Goal: Information Seeking & Learning: Learn about a topic

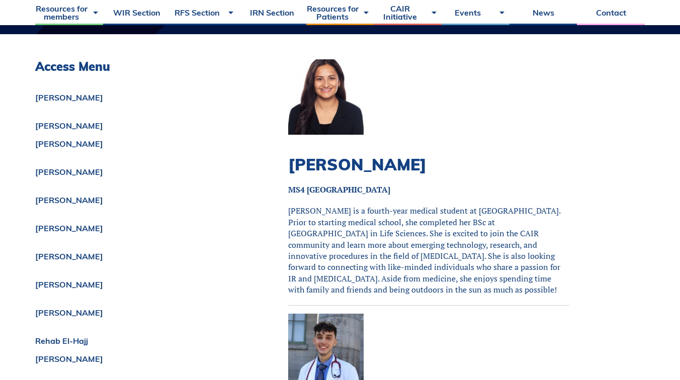
scroll to position [1662, 0]
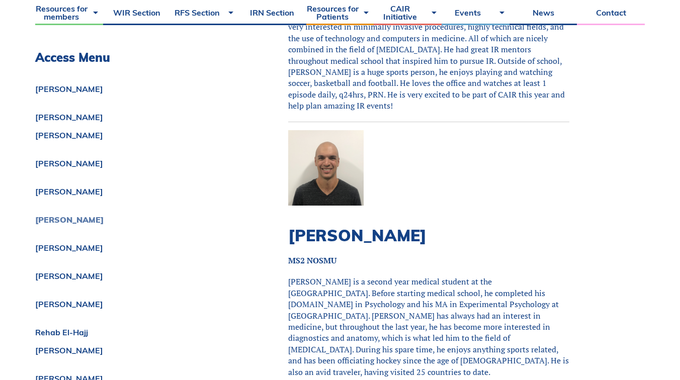
click at [57, 219] on link "[PERSON_NAME]" at bounding box center [136, 220] width 203 height 8
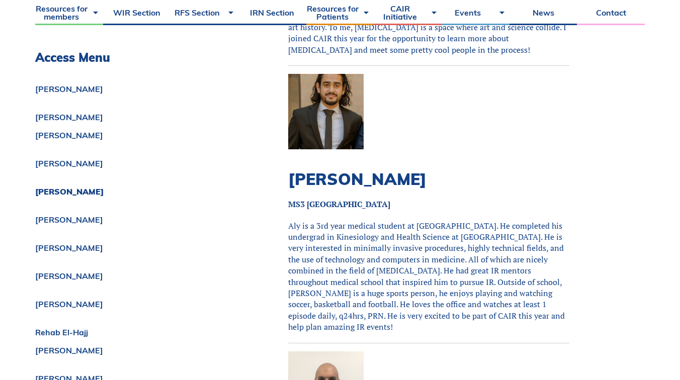
scroll to position [1440, 0]
drag, startPoint x: 510, startPoint y: 272, endPoint x: 486, endPoint y: 271, distance: 24.2
click at [486, 271] on p "Aly is a 3rd year medical student at [GEOGRAPHIC_DATA]. He completed his underg…" at bounding box center [428, 277] width 281 height 113
copy p "q24hrs"
drag, startPoint x: 517, startPoint y: 272, endPoint x: 531, endPoint y: 272, distance: 14.6
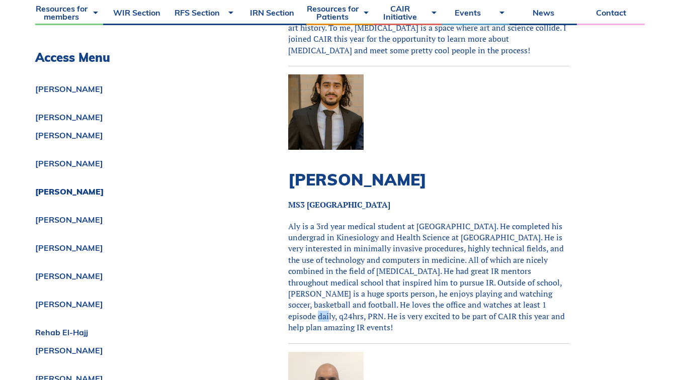
click at [531, 272] on p "Aly is a 3rd year medical student at [GEOGRAPHIC_DATA]. He completed his underg…" at bounding box center [428, 277] width 281 height 113
copy p "PRN"
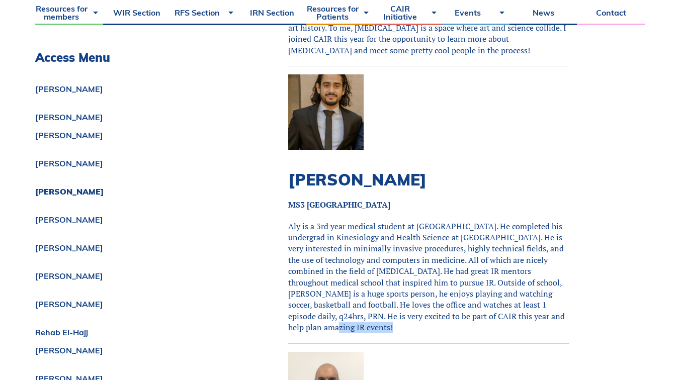
click at [463, 279] on p "Aly is a 3rd year medical student at [GEOGRAPHIC_DATA]. He completed his underg…" at bounding box center [428, 277] width 281 height 113
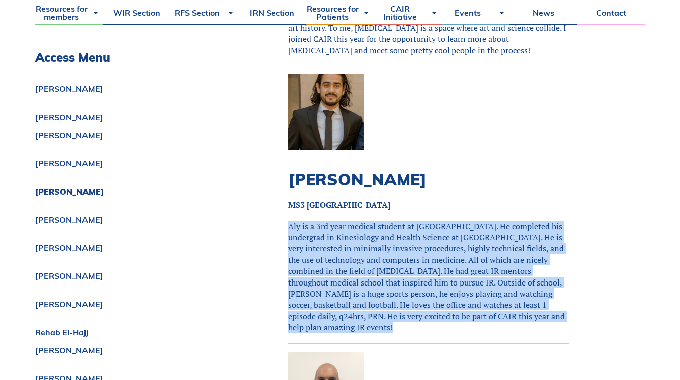
click at [463, 279] on p "Aly is a 3rd year medical student at [GEOGRAPHIC_DATA]. He completed his underg…" at bounding box center [428, 277] width 281 height 113
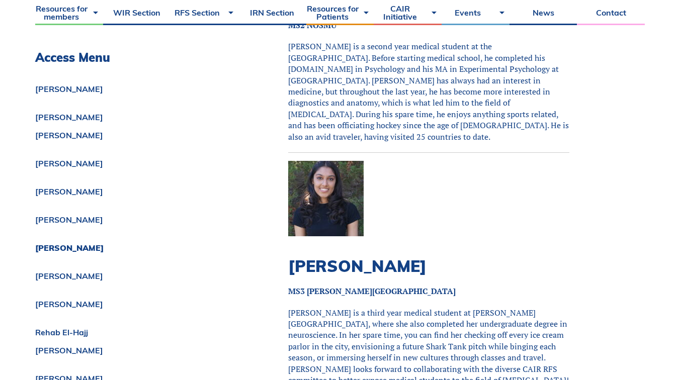
scroll to position [1920, 0]
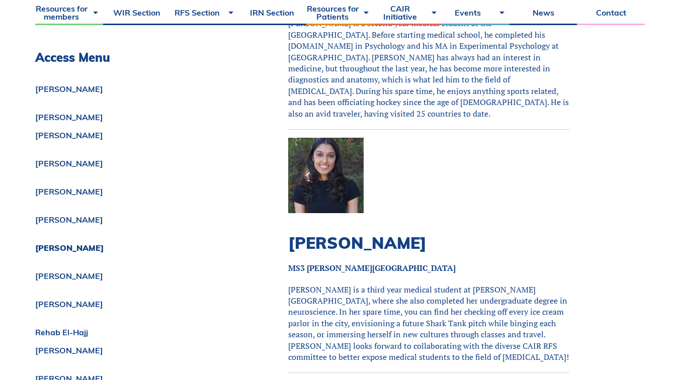
click at [463, 284] on p "[PERSON_NAME] is a third year medical student at [PERSON_NAME][GEOGRAPHIC_DATA]…" at bounding box center [428, 323] width 281 height 79
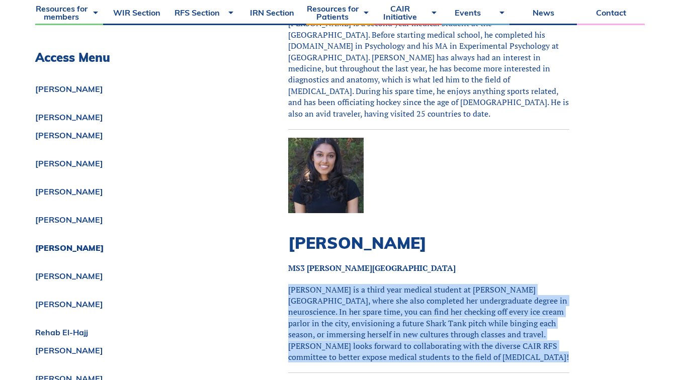
click at [463, 284] on p "[PERSON_NAME] is a third year medical student at [PERSON_NAME][GEOGRAPHIC_DATA]…" at bounding box center [428, 323] width 281 height 79
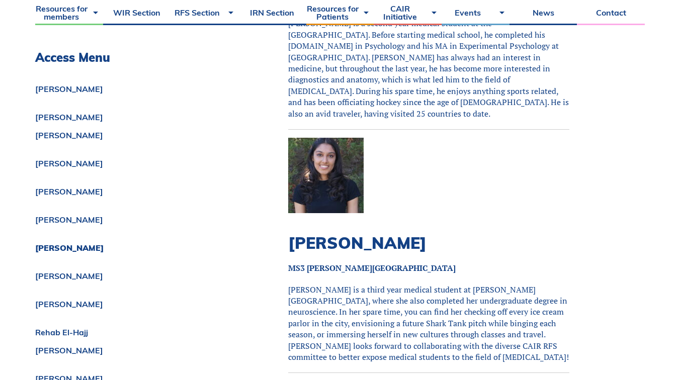
click at [463, 284] on p "[PERSON_NAME] is a third year medical student at [PERSON_NAME][GEOGRAPHIC_DATA]…" at bounding box center [428, 323] width 281 height 79
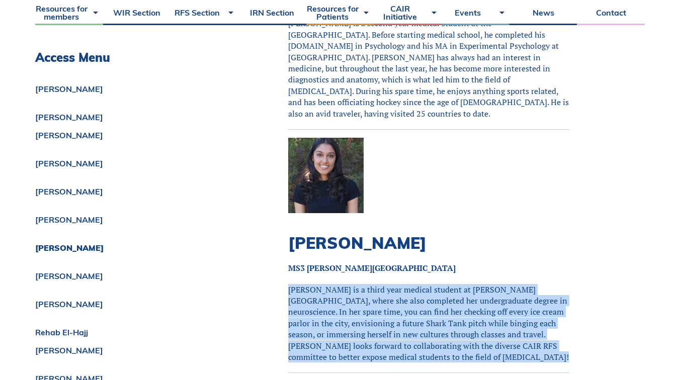
click at [463, 284] on p "[PERSON_NAME] is a third year medical student at [PERSON_NAME][GEOGRAPHIC_DATA]…" at bounding box center [428, 323] width 281 height 79
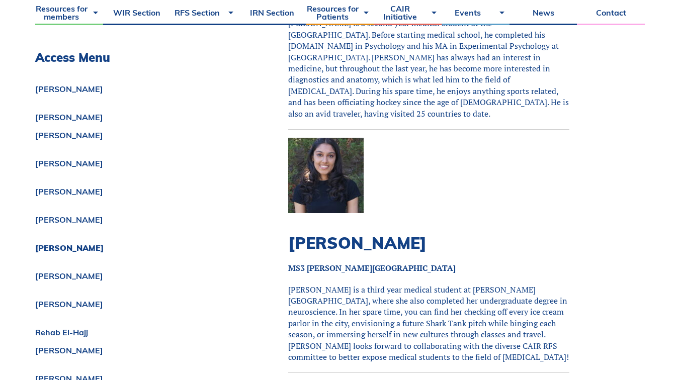
click at [469, 292] on p "[PERSON_NAME] is a third year medical student at [PERSON_NAME][GEOGRAPHIC_DATA]…" at bounding box center [428, 323] width 281 height 79
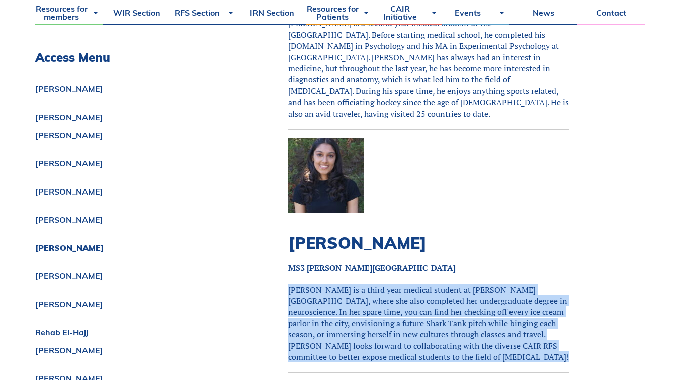
click at [469, 292] on p "[PERSON_NAME] is a third year medical student at [PERSON_NAME][GEOGRAPHIC_DATA]…" at bounding box center [428, 323] width 281 height 79
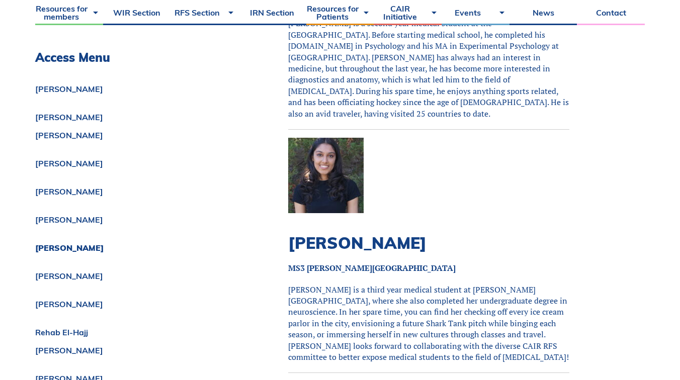
click at [487, 284] on p "[PERSON_NAME] is a third year medical student at [PERSON_NAME][GEOGRAPHIC_DATA]…" at bounding box center [428, 323] width 281 height 79
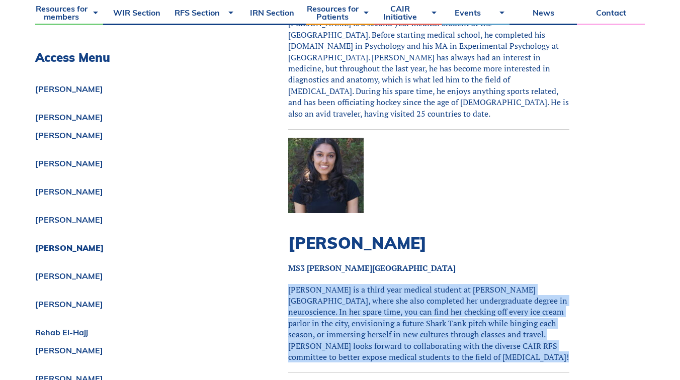
click at [487, 284] on p "[PERSON_NAME] is a third year medical student at [PERSON_NAME][GEOGRAPHIC_DATA]…" at bounding box center [428, 323] width 281 height 79
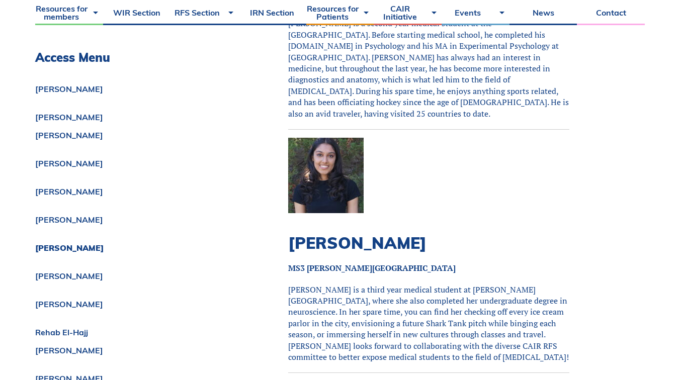
click at [487, 284] on p "[PERSON_NAME] is a third year medical student at [PERSON_NAME][GEOGRAPHIC_DATA]…" at bounding box center [428, 323] width 281 height 79
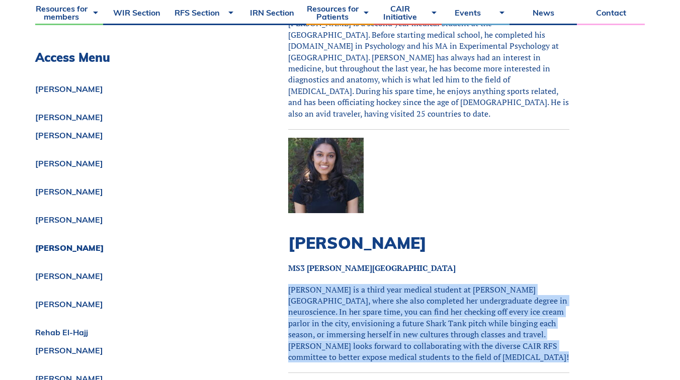
click at [487, 304] on p "[PERSON_NAME] is a third year medical student at [PERSON_NAME][GEOGRAPHIC_DATA]…" at bounding box center [428, 323] width 281 height 79
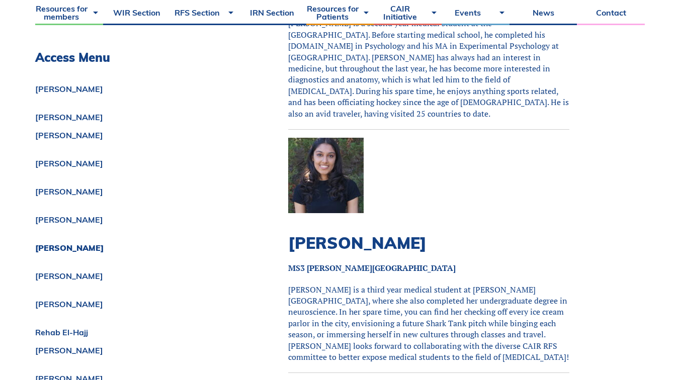
click at [532, 286] on p "[PERSON_NAME] is a third year medical student at [PERSON_NAME][GEOGRAPHIC_DATA]…" at bounding box center [428, 323] width 281 height 79
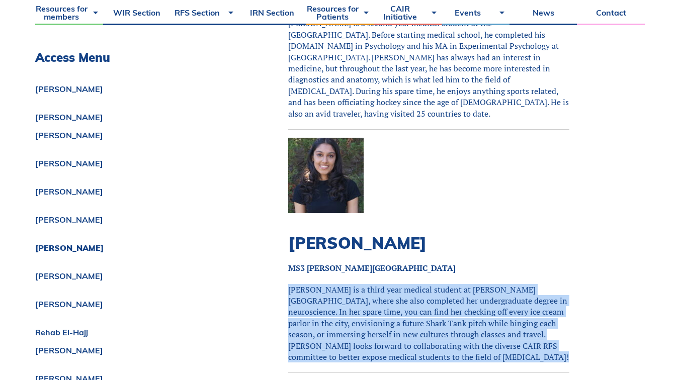
click at [532, 286] on p "[PERSON_NAME] is a third year medical student at [PERSON_NAME][GEOGRAPHIC_DATA]…" at bounding box center [428, 323] width 281 height 79
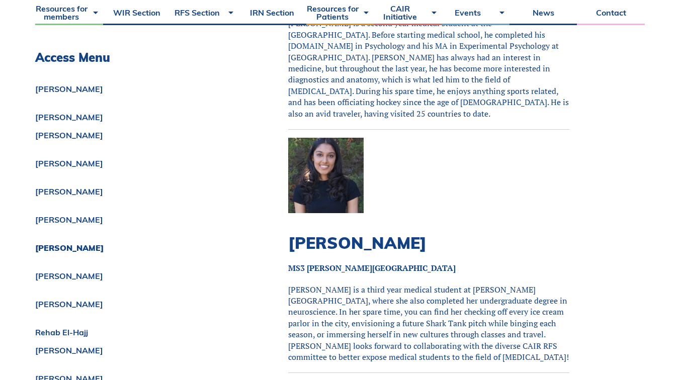
click at [517, 285] on p "[PERSON_NAME] is a third year medical student at [PERSON_NAME][GEOGRAPHIC_DATA]…" at bounding box center [428, 323] width 281 height 79
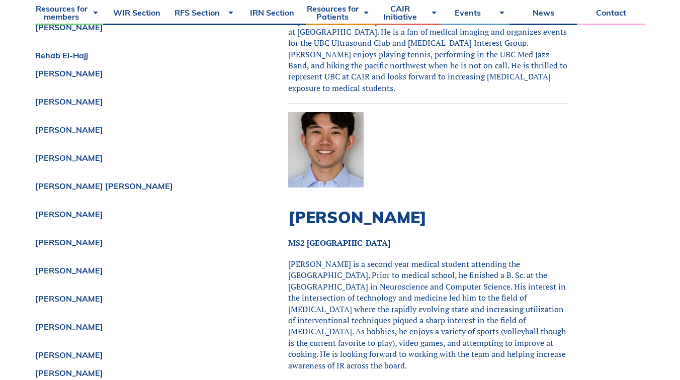
scroll to position [5821, 0]
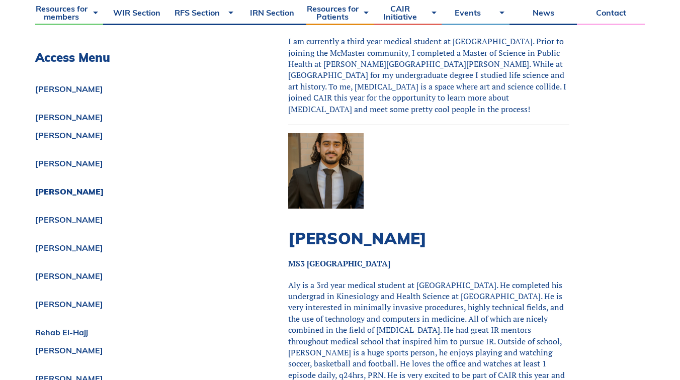
scroll to position [1382, 0]
click at [409, 283] on p "Aly is a 3rd year medical student at [GEOGRAPHIC_DATA]. He completed his underg…" at bounding box center [428, 335] width 281 height 113
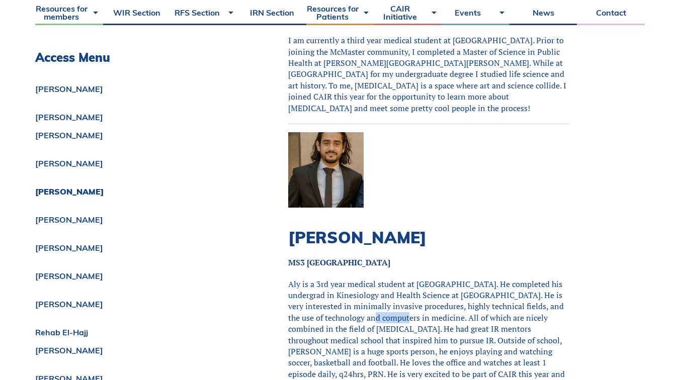
click at [409, 283] on p "Aly is a 3rd year medical student at [GEOGRAPHIC_DATA]. He completed his underg…" at bounding box center [428, 335] width 281 height 113
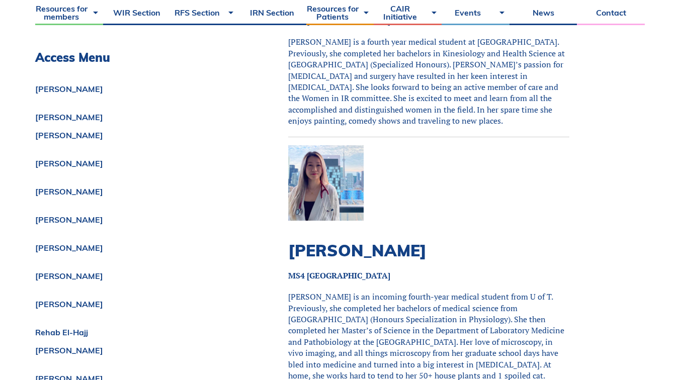
scroll to position [4023, 0]
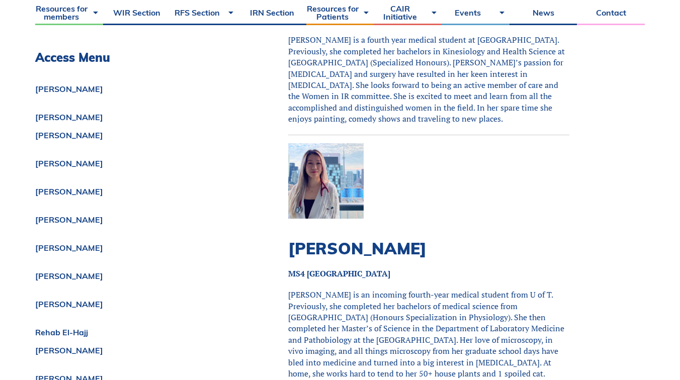
click at [422, 289] on p "[PERSON_NAME] is an incoming fourth-year medical student from U of T. Previousl…" at bounding box center [428, 334] width 281 height 90
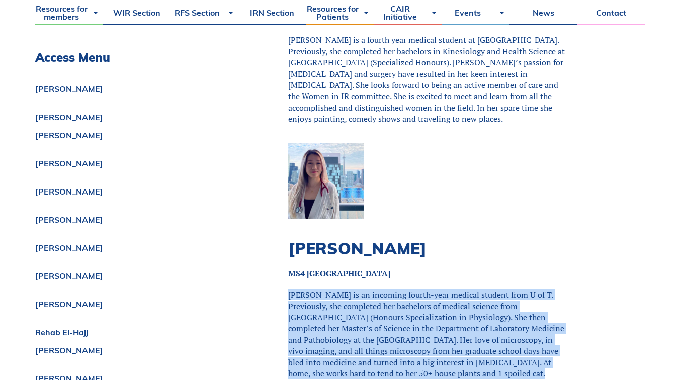
click at [422, 289] on p "[PERSON_NAME] is an incoming fourth-year medical student from U of T. Previousl…" at bounding box center [428, 334] width 281 height 90
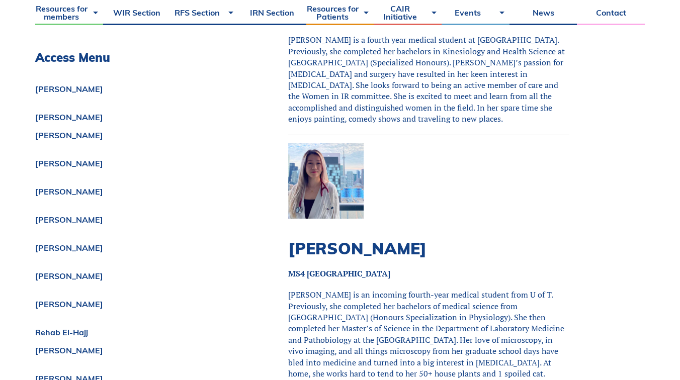
click at [422, 289] on p "[PERSON_NAME] is an incoming fourth-year medical student from U of T. Previousl…" at bounding box center [428, 334] width 281 height 90
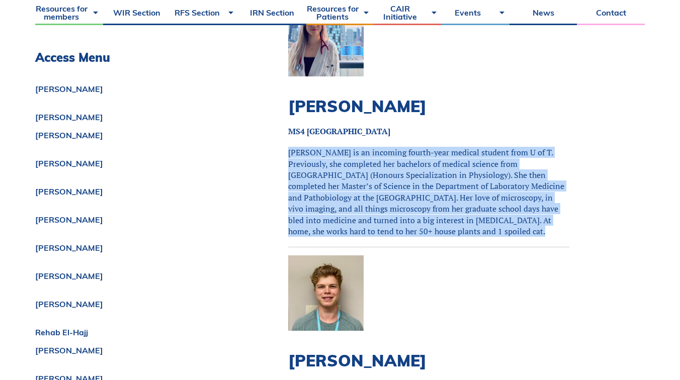
scroll to position [4216, 0]
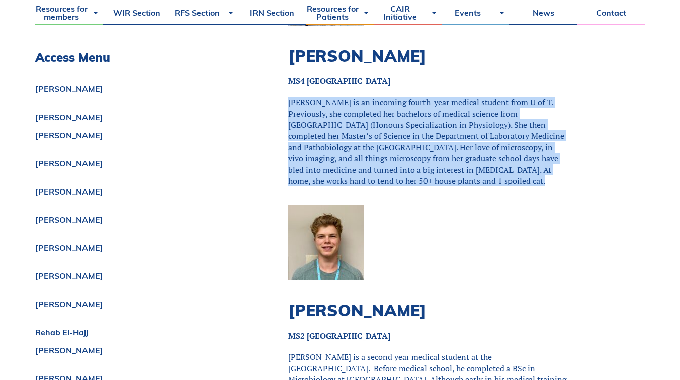
click at [364, 301] on h2 "[PERSON_NAME]" at bounding box center [428, 310] width 281 height 19
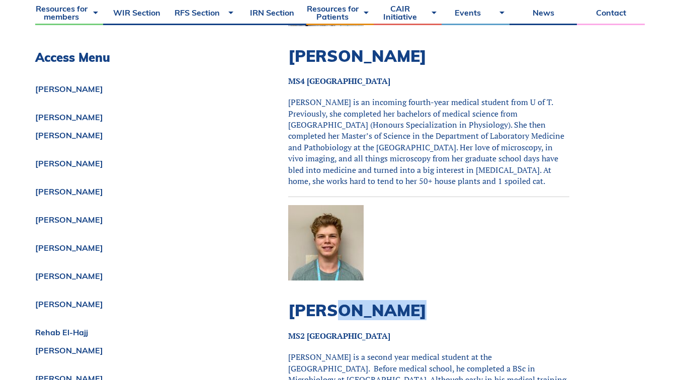
click at [364, 301] on h2 "[PERSON_NAME]" at bounding box center [428, 310] width 281 height 19
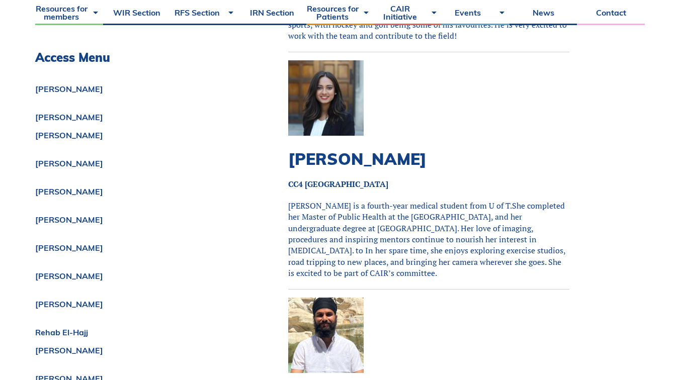
scroll to position [4704, 0]
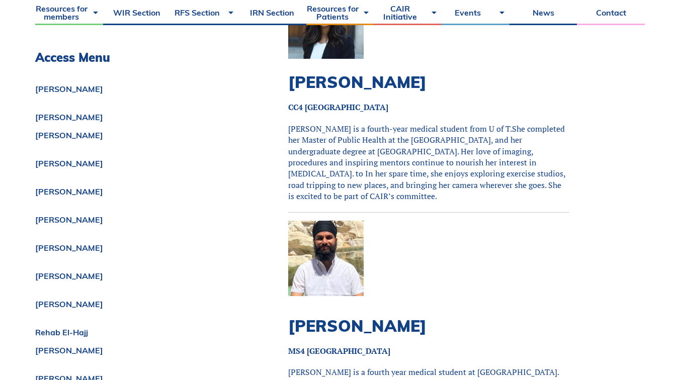
click at [422, 317] on h2 "[PERSON_NAME]" at bounding box center [428, 326] width 281 height 19
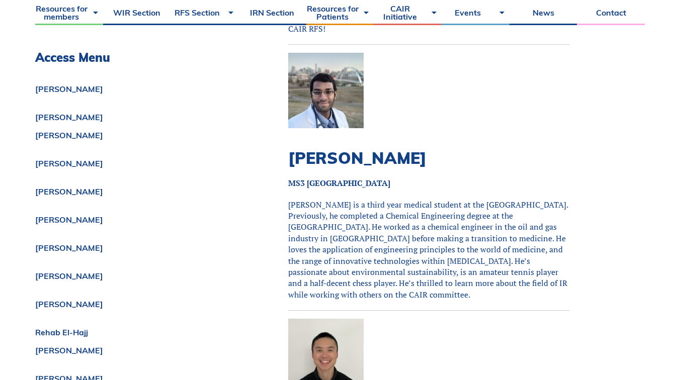
scroll to position [5180, 0]
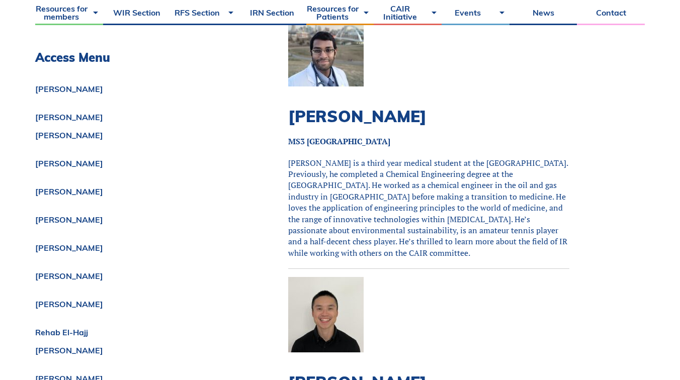
click at [346, 373] on h2 "[PERSON_NAME]" at bounding box center [428, 382] width 281 height 19
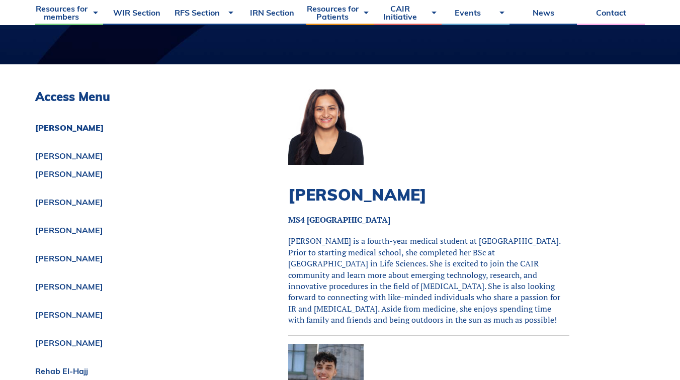
scroll to position [270, 0]
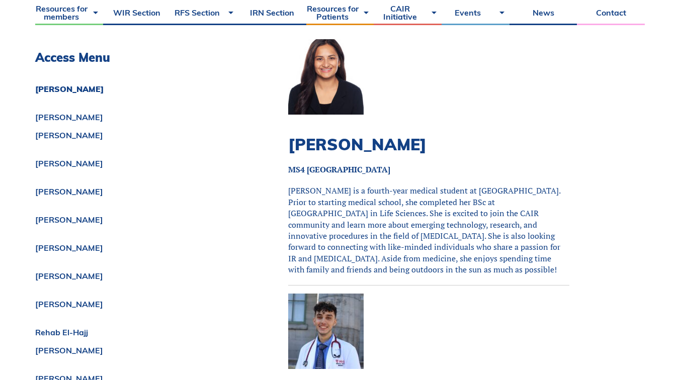
click at [337, 141] on h2 "[PERSON_NAME]" at bounding box center [428, 144] width 281 height 19
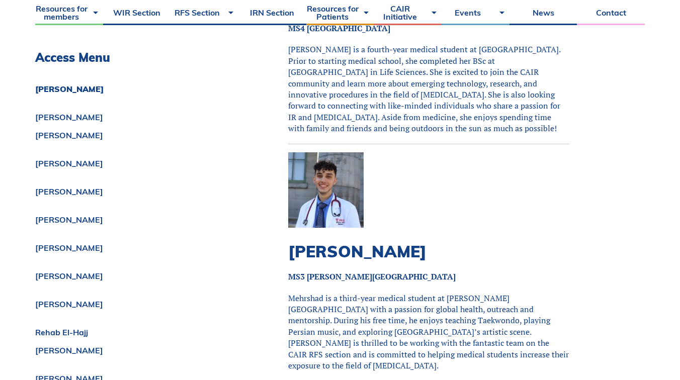
scroll to position [421, 0]
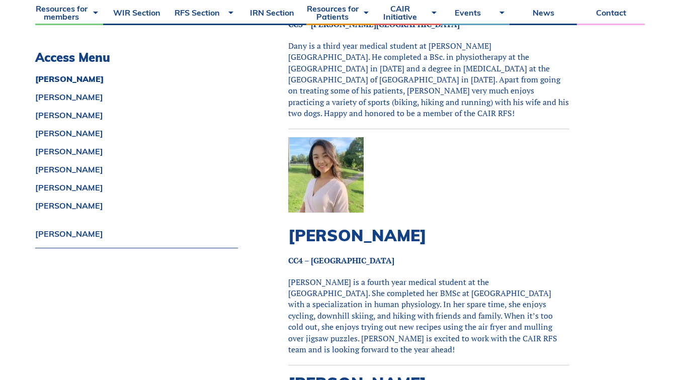
scroll to position [521, 0]
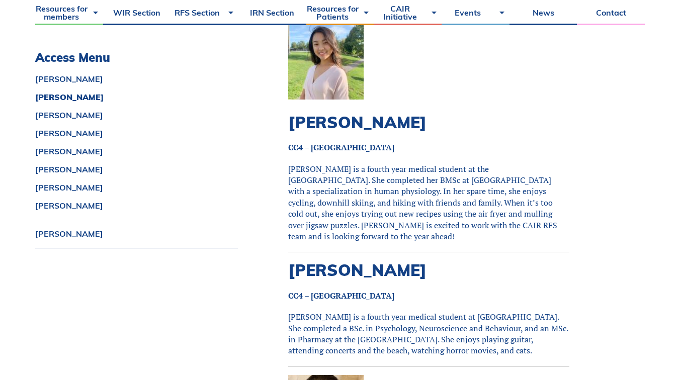
click at [364, 114] on h2 "[PERSON_NAME]" at bounding box center [428, 122] width 281 height 19
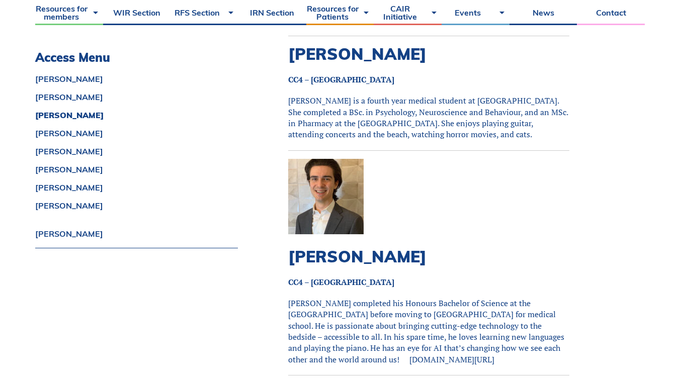
scroll to position [747, 0]
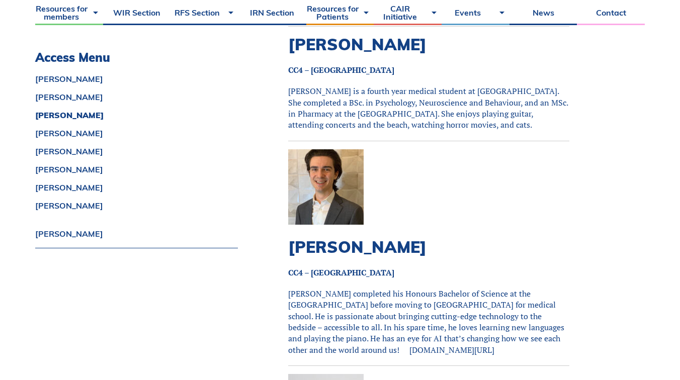
click at [336, 238] on h2 "Milad Hamwi" at bounding box center [428, 247] width 281 height 19
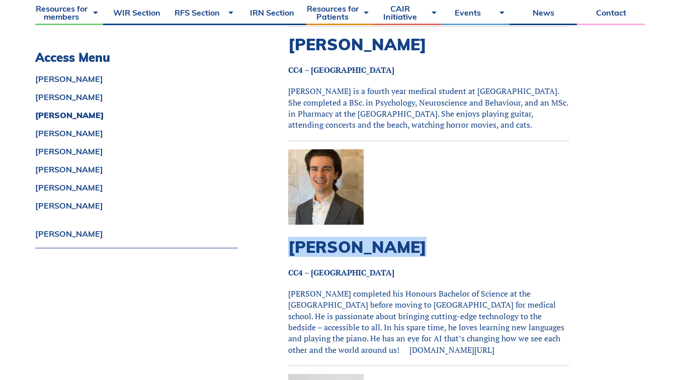
copy div "Milad Hamwi"
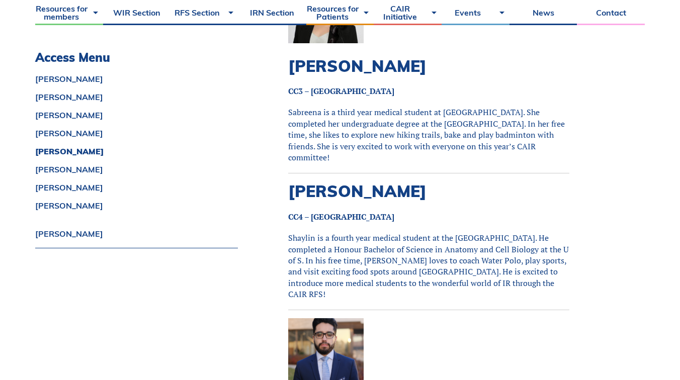
scroll to position [1168, 0]
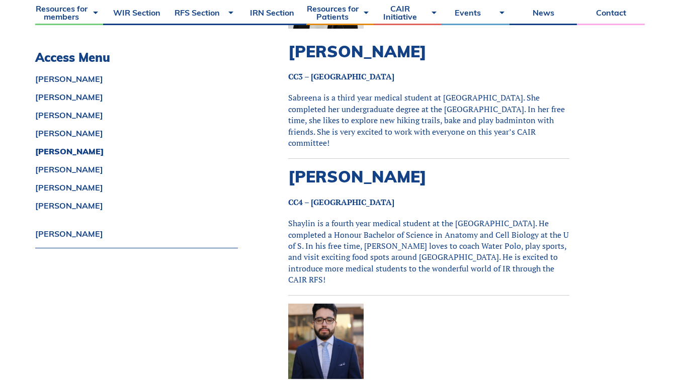
click at [373, 167] on h2 "Shaylin Pillay" at bounding box center [428, 176] width 281 height 19
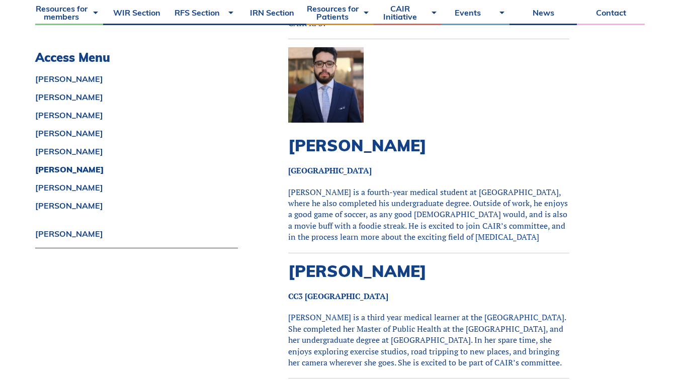
scroll to position [1460, 0]
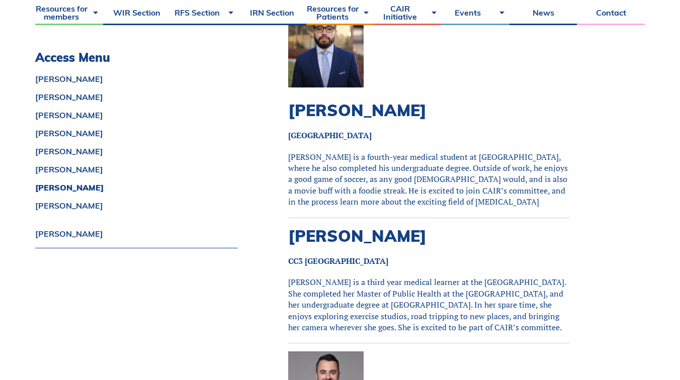
click at [353, 226] on h2 "[PERSON_NAME]" at bounding box center [428, 235] width 281 height 19
copy div "[PERSON_NAME]"
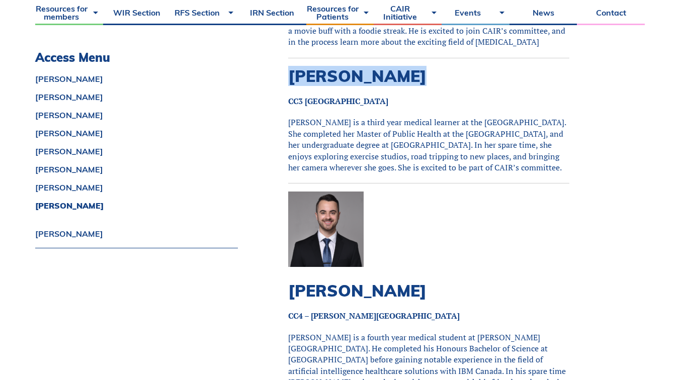
scroll to position [1663, 0]
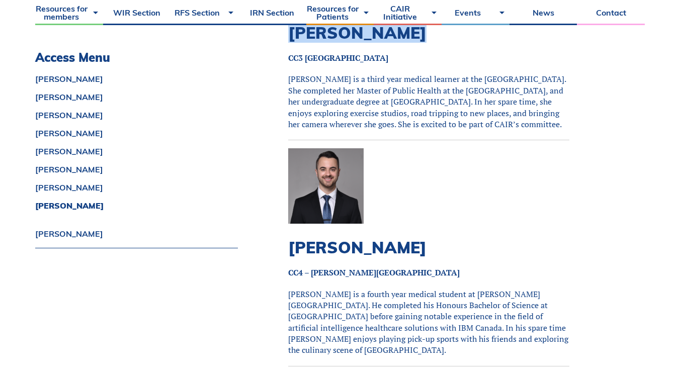
click at [398, 238] on h2 "Michael Teutenberg" at bounding box center [428, 247] width 281 height 19
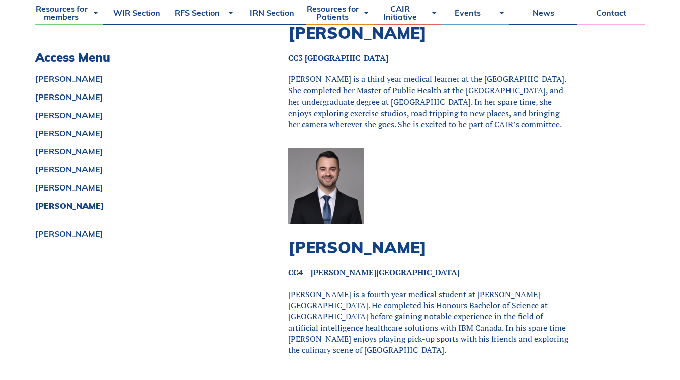
click at [398, 238] on h2 "Michael Teutenberg" at bounding box center [428, 247] width 281 height 19
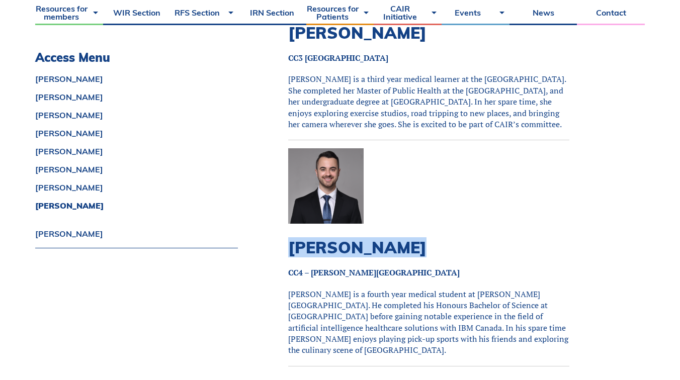
copy div "Michael Teutenberg"
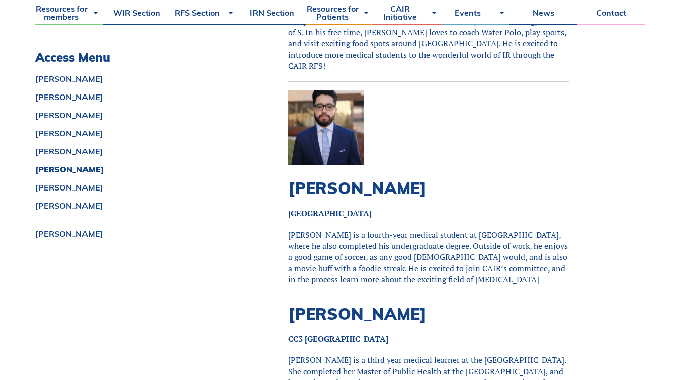
scroll to position [1376, 0]
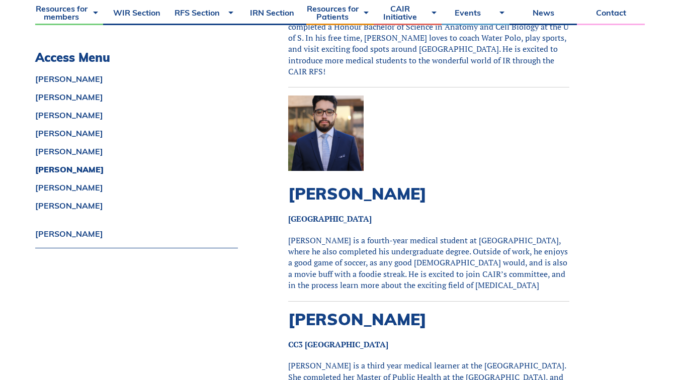
click at [361, 184] on h2 "Cristian Rey" at bounding box center [428, 193] width 281 height 19
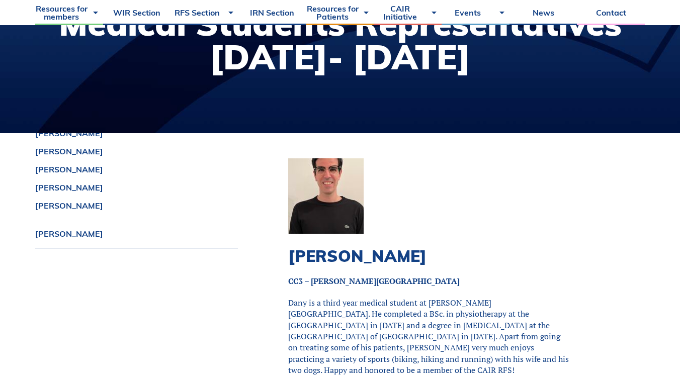
scroll to position [0, 0]
